Goal: Download file/media

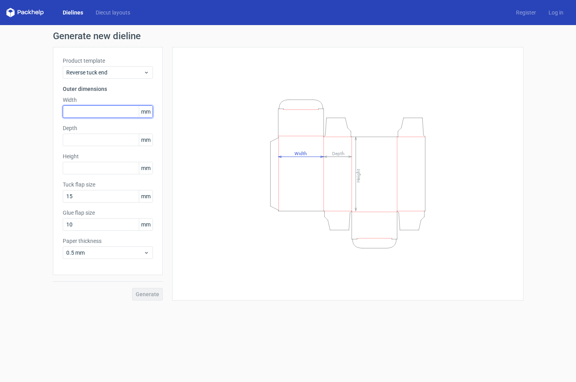
click at [87, 108] on input "text" at bounding box center [108, 111] width 90 height 13
type input "60"
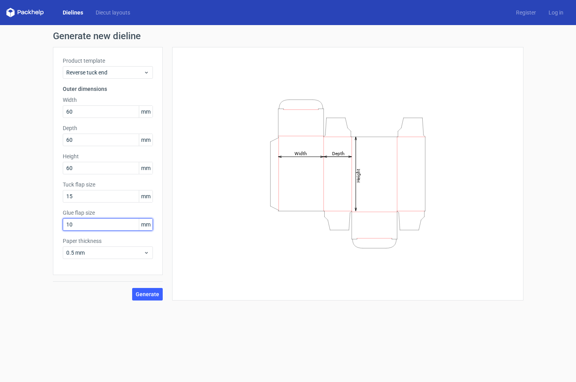
drag, startPoint x: 77, startPoint y: 224, endPoint x: 60, endPoint y: 223, distance: 17.3
click at [60, 223] on div "Product template Reverse tuck end Outer dimensions Width 60 mm Depth 60 mm Heig…" at bounding box center [108, 161] width 110 height 228
type input "15"
click at [73, 253] on span "0.5 mm" at bounding box center [104, 253] width 77 height 8
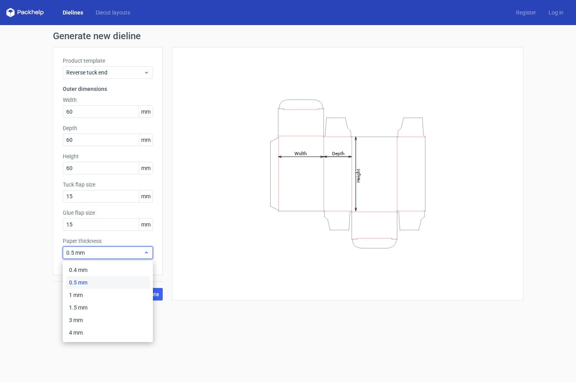
click at [74, 252] on span "0.5 mm" at bounding box center [104, 253] width 77 height 8
click at [72, 255] on span "0.5 mm" at bounding box center [104, 253] width 77 height 8
click at [73, 252] on span "0.5 mm" at bounding box center [104, 253] width 77 height 8
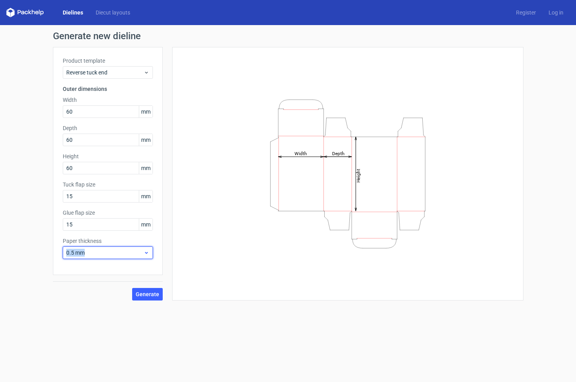
click at [73, 252] on span "0.5 mm" at bounding box center [104, 253] width 77 height 8
drag, startPoint x: 109, startPoint y: 250, endPoint x: 58, endPoint y: 244, distance: 50.6
click at [58, 244] on div "Product template Reverse tuck end Outer dimensions Width 60 mm Depth 60 mm Heig…" at bounding box center [108, 161] width 110 height 228
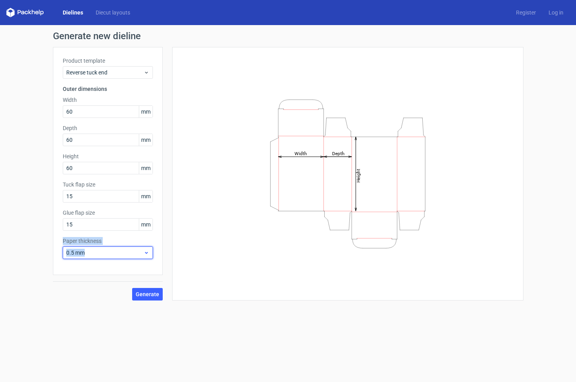
click at [72, 250] on span "0.5 mm" at bounding box center [104, 253] width 77 height 8
click at [70, 252] on span "0.5 mm" at bounding box center [104, 253] width 77 height 8
click at [71, 252] on span "0.5 mm" at bounding box center [104, 253] width 77 height 8
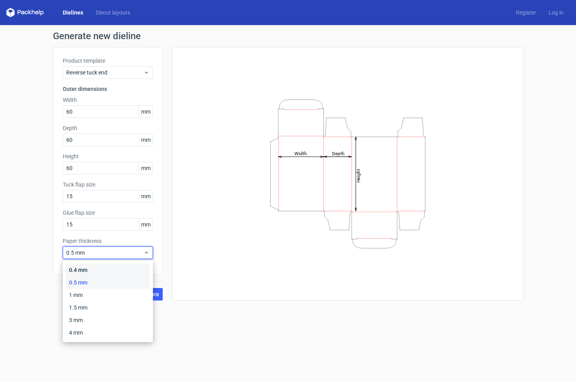
click at [78, 271] on div "0.4 mm" at bounding box center [108, 270] width 84 height 13
click at [73, 252] on span "0.4 mm" at bounding box center [104, 253] width 77 height 8
click at [189, 299] on div "Height Depth Width" at bounding box center [347, 174] width 351 height 254
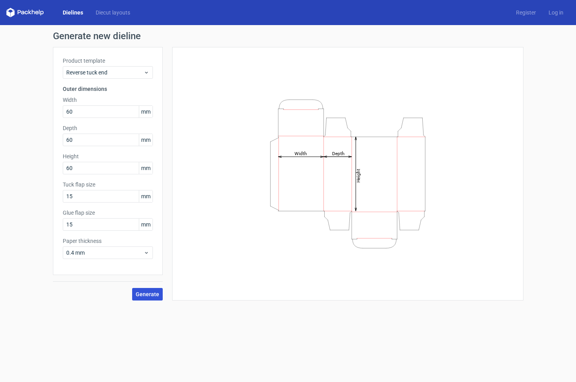
click at [142, 294] on span "Generate" at bounding box center [148, 294] width 24 height 5
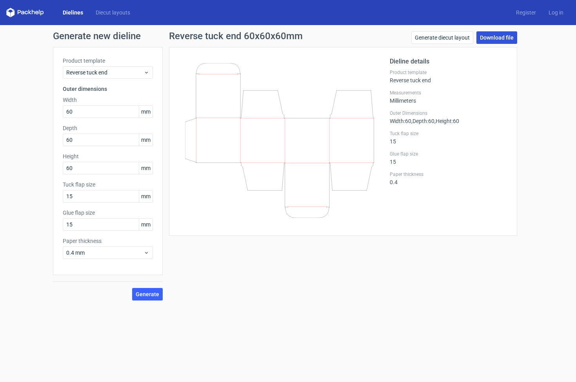
click at [485, 38] on link "Download file" at bounding box center [496, 37] width 41 height 13
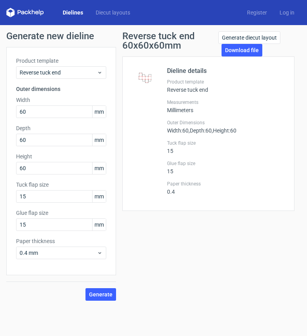
click at [242, 1] on div "Dielines Diecut layouts Register Log in" at bounding box center [153, 12] width 307 height 25
